Goal: Navigation & Orientation: Find specific page/section

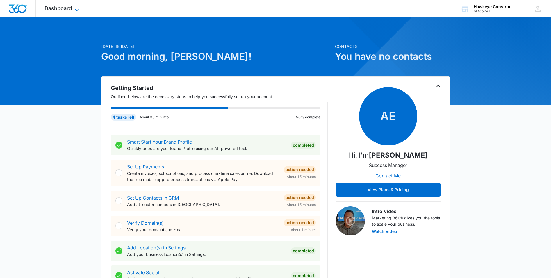
click at [77, 10] on icon at bounding box center [76, 10] width 7 height 7
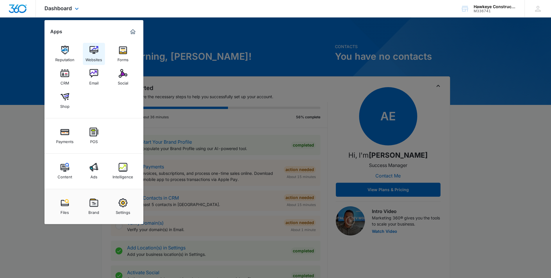
click at [90, 57] on div "Websites" at bounding box center [94, 58] width 17 height 8
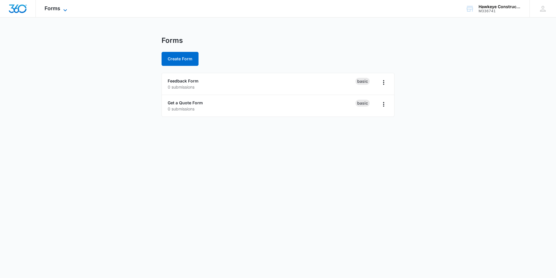
click at [67, 10] on icon at bounding box center [65, 10] width 7 height 7
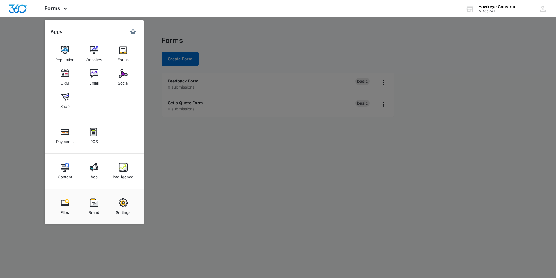
click at [176, 153] on div at bounding box center [278, 139] width 556 height 278
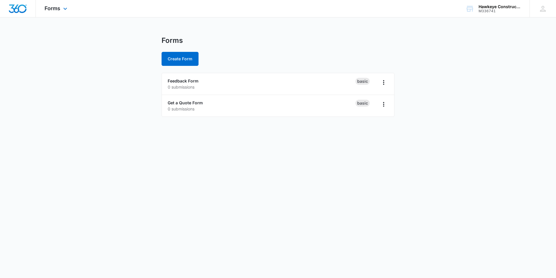
click at [17, 6] on img "Dashboard" at bounding box center [17, 8] width 19 height 9
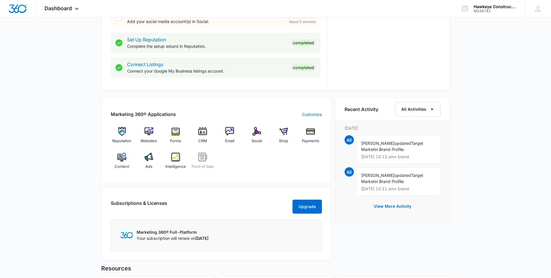
scroll to position [349, 0]
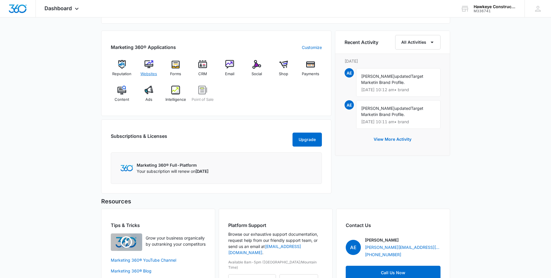
click at [154, 70] on div "Websites" at bounding box center [149, 70] width 22 height 21
